Goal: Find specific page/section: Find specific page/section

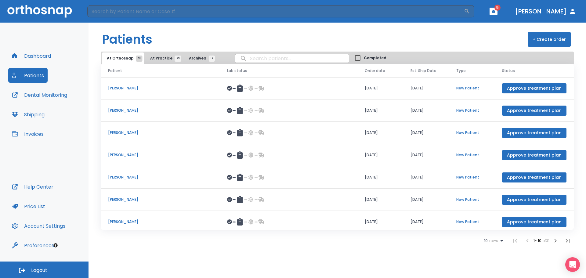
click at [275, 59] on input "search" at bounding box center [291, 58] width 113 height 12
type input "[PERSON_NAME]"
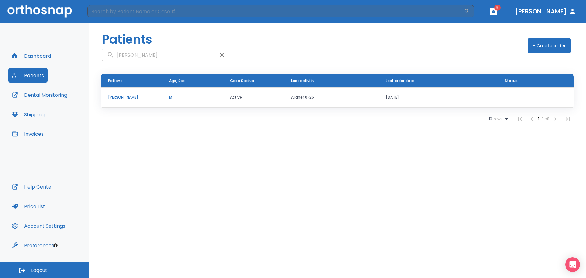
click at [125, 98] on p "[PERSON_NAME]" at bounding box center [131, 97] width 46 height 5
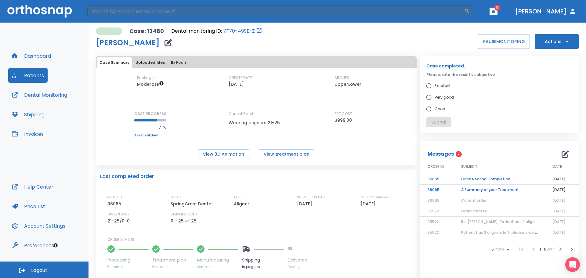
click at [484, 190] on td "A Summary of your Treatment" at bounding box center [499, 190] width 91 height 11
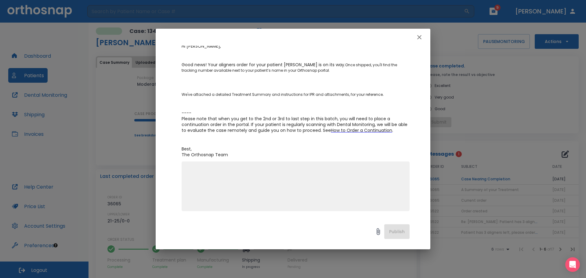
scroll to position [82, 0]
click at [419, 36] on icon "button" at bounding box center [418, 37] width 7 height 7
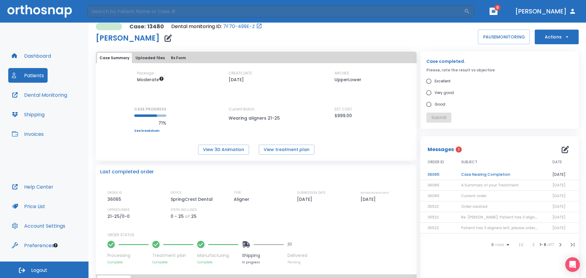
scroll to position [5, 0]
click at [479, 196] on span "Current order" at bounding box center [473, 195] width 25 height 5
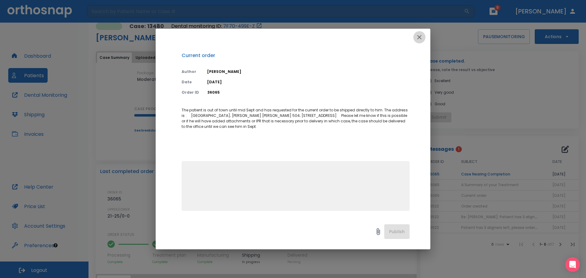
click at [420, 36] on icon "button" at bounding box center [419, 37] width 4 height 4
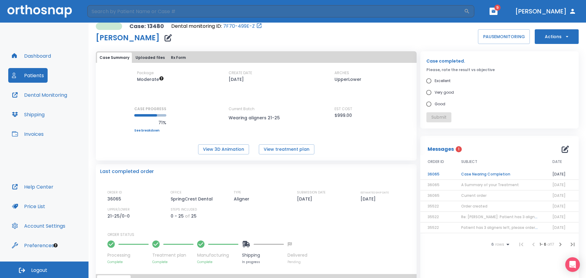
click at [489, 171] on td "Case Nearing Completion" at bounding box center [499, 174] width 91 height 11
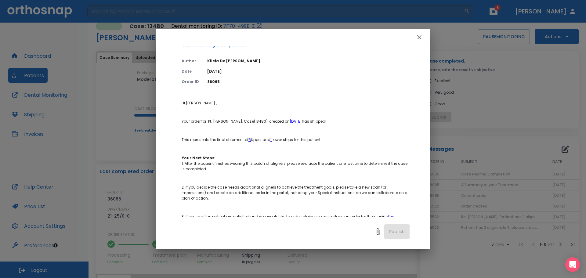
scroll to position [0, 0]
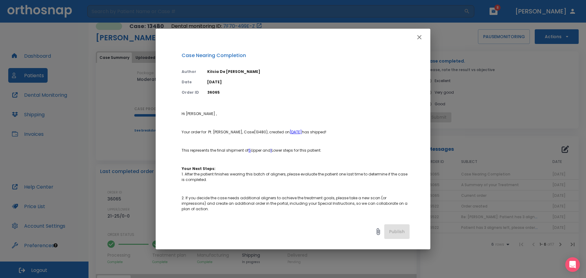
click at [302, 131] on link "August 5, 2025" at bounding box center [295, 131] width 12 height 5
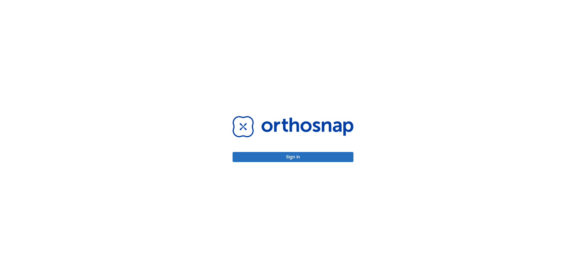
click at [291, 153] on button "Sign in" at bounding box center [292, 157] width 121 height 10
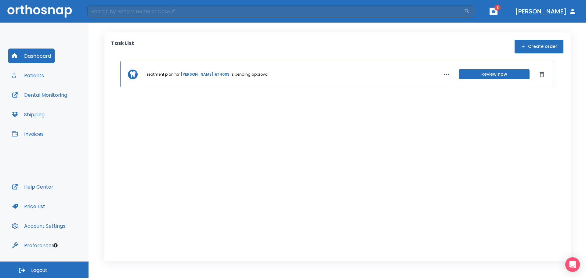
click at [30, 77] on button "Patients" at bounding box center [27, 75] width 39 height 15
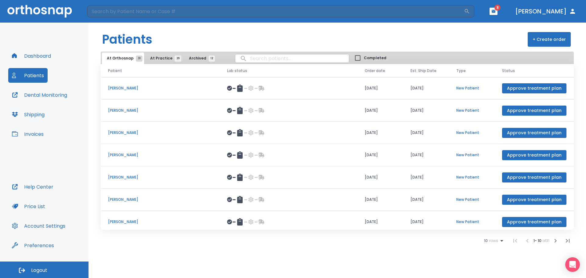
click at [256, 58] on input "search" at bounding box center [291, 58] width 113 height 12
type input "[PERSON_NAME]"
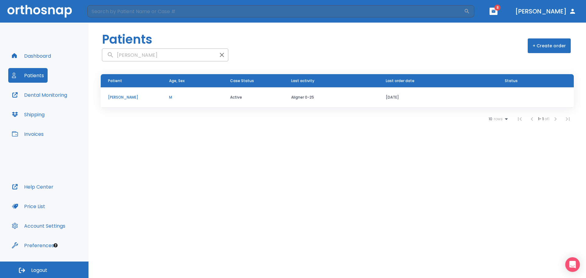
click at [122, 100] on p "[PERSON_NAME]" at bounding box center [131, 97] width 46 height 5
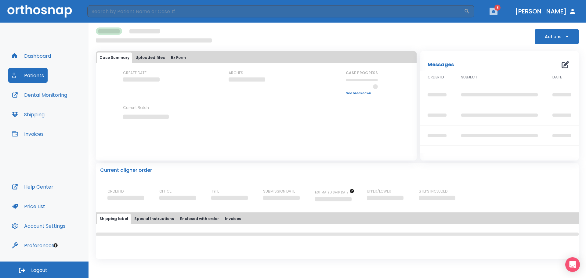
click at [497, 9] on button "button" at bounding box center [493, 11] width 8 height 7
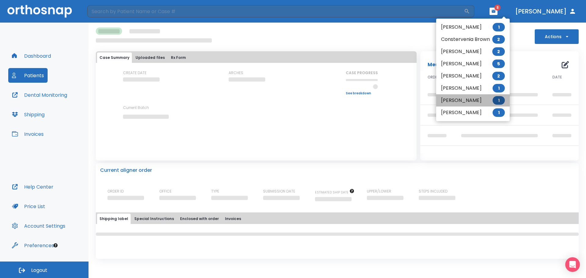
click at [455, 99] on li "[PERSON_NAME] 1" at bounding box center [473, 100] width 74 height 12
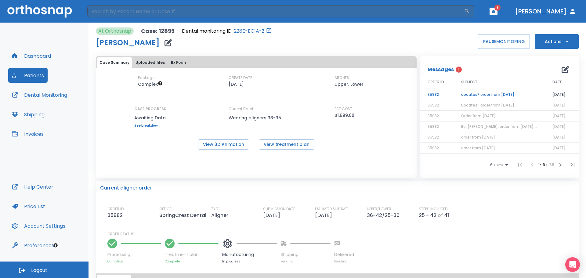
click at [477, 93] on td "updates? order from [DATE]" at bounding box center [499, 94] width 91 height 11
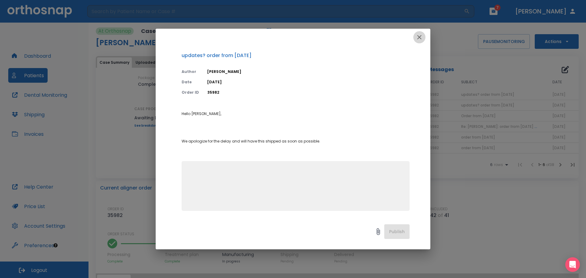
click at [417, 37] on icon "button" at bounding box center [418, 37] width 7 height 7
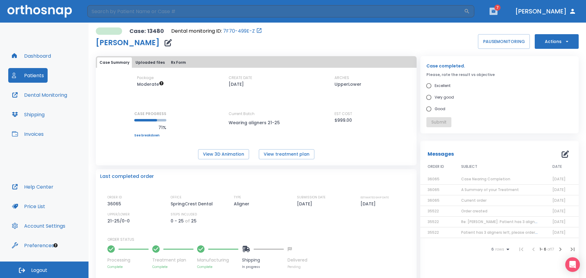
click at [495, 11] on icon "button" at bounding box center [493, 11] width 4 height 4
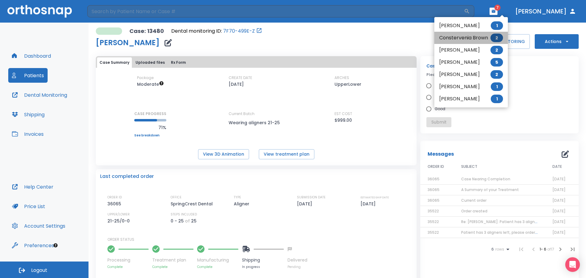
click at [447, 38] on li "Constervenia Brown 2" at bounding box center [471, 38] width 74 height 12
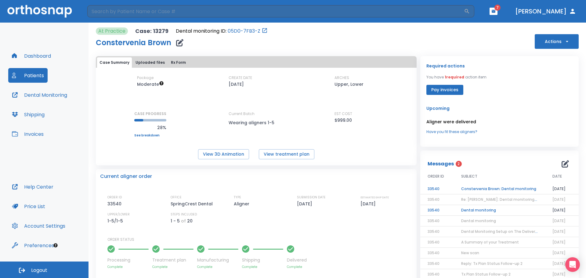
click at [467, 211] on td "Dental monitoring" at bounding box center [499, 210] width 91 height 11
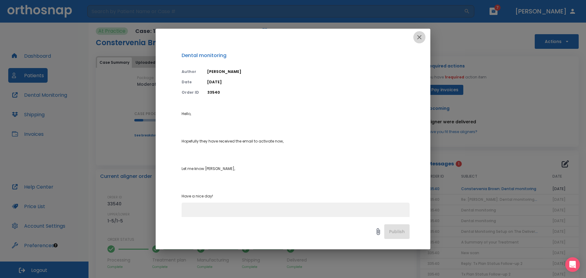
click at [419, 35] on icon "button" at bounding box center [418, 37] width 7 height 7
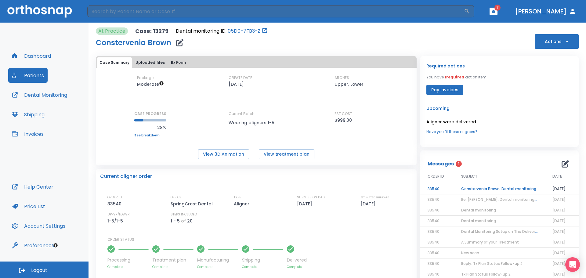
click at [481, 189] on td "Constervenia Brown: Dental monitoring" at bounding box center [499, 189] width 91 height 11
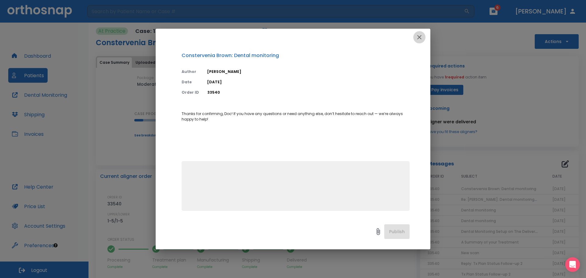
click at [418, 36] on icon "button" at bounding box center [419, 37] width 4 height 4
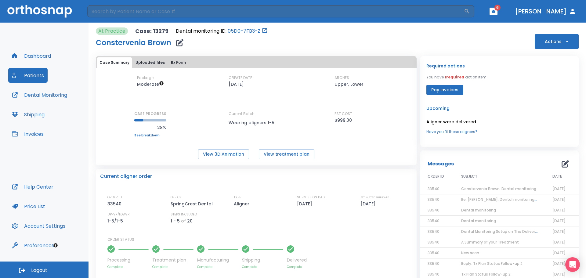
click at [507, 16] on header "​ 6 [PERSON_NAME]" at bounding box center [293, 11] width 586 height 23
click at [495, 11] on icon "button" at bounding box center [493, 11] width 4 height 4
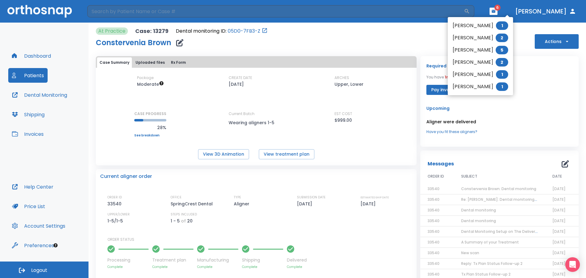
click at [465, 25] on li "[PERSON_NAME] 1" at bounding box center [479, 26] width 65 height 12
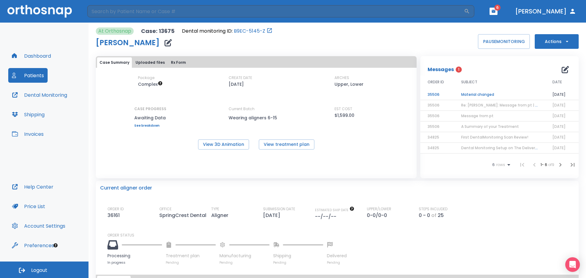
click at [475, 105] on span "Re: [PERSON_NAME]: Message from pt | [13675:35506]" at bounding box center [511, 104] width 101 height 5
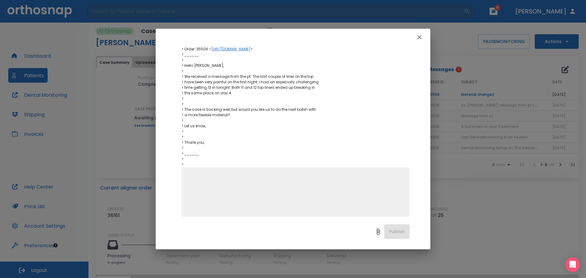
scroll to position [138, 0]
click at [419, 35] on icon "button" at bounding box center [418, 37] width 7 height 7
